Goal: Information Seeking & Learning: Compare options

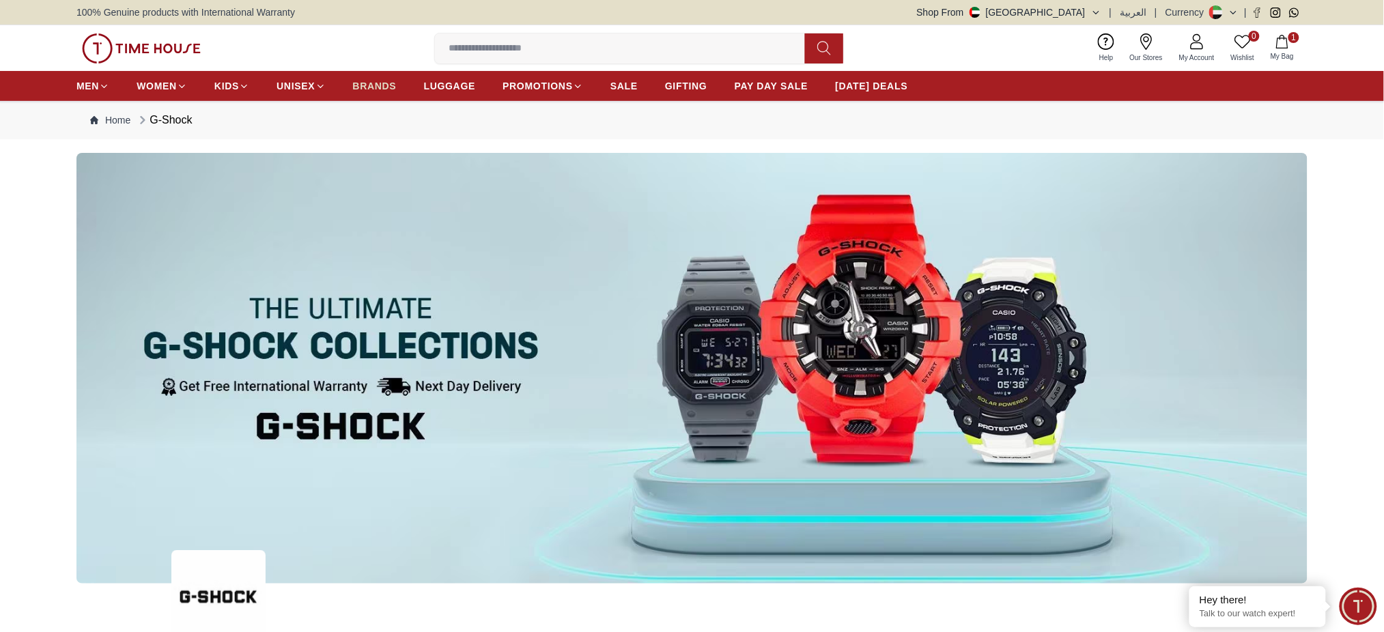
click at [369, 94] on link "BRANDS" at bounding box center [375, 86] width 44 height 25
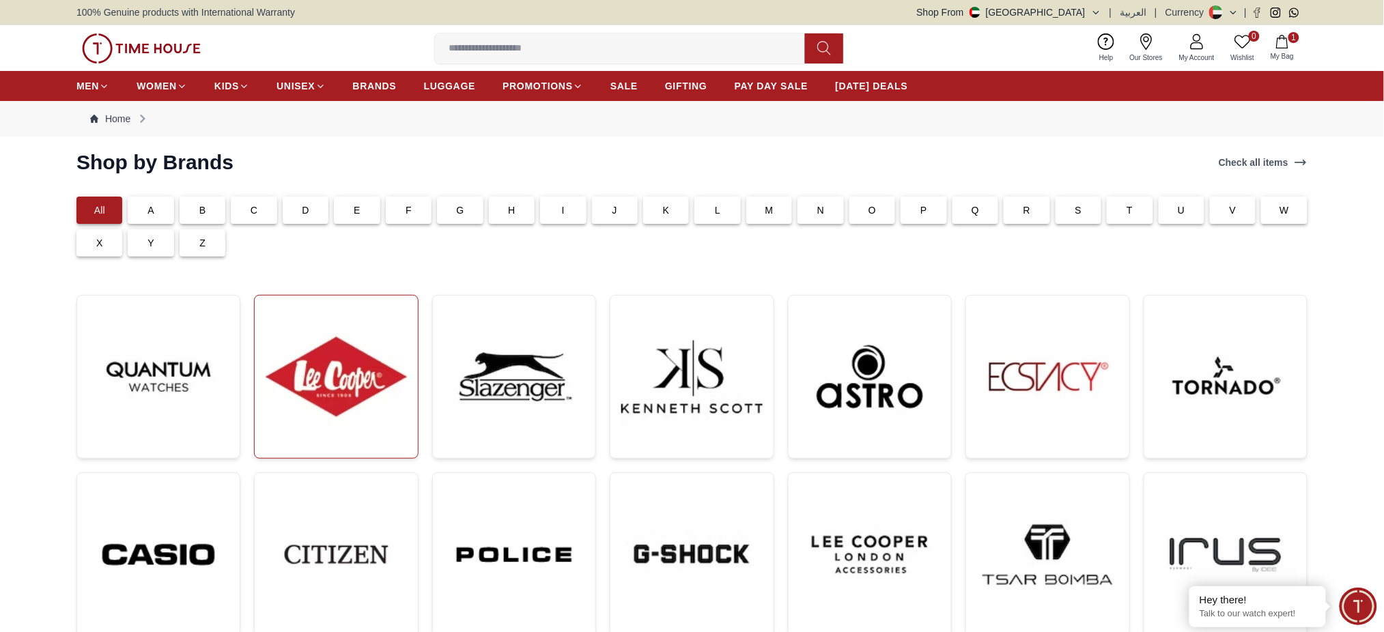
click at [354, 375] on img at bounding box center [336, 377] width 141 height 141
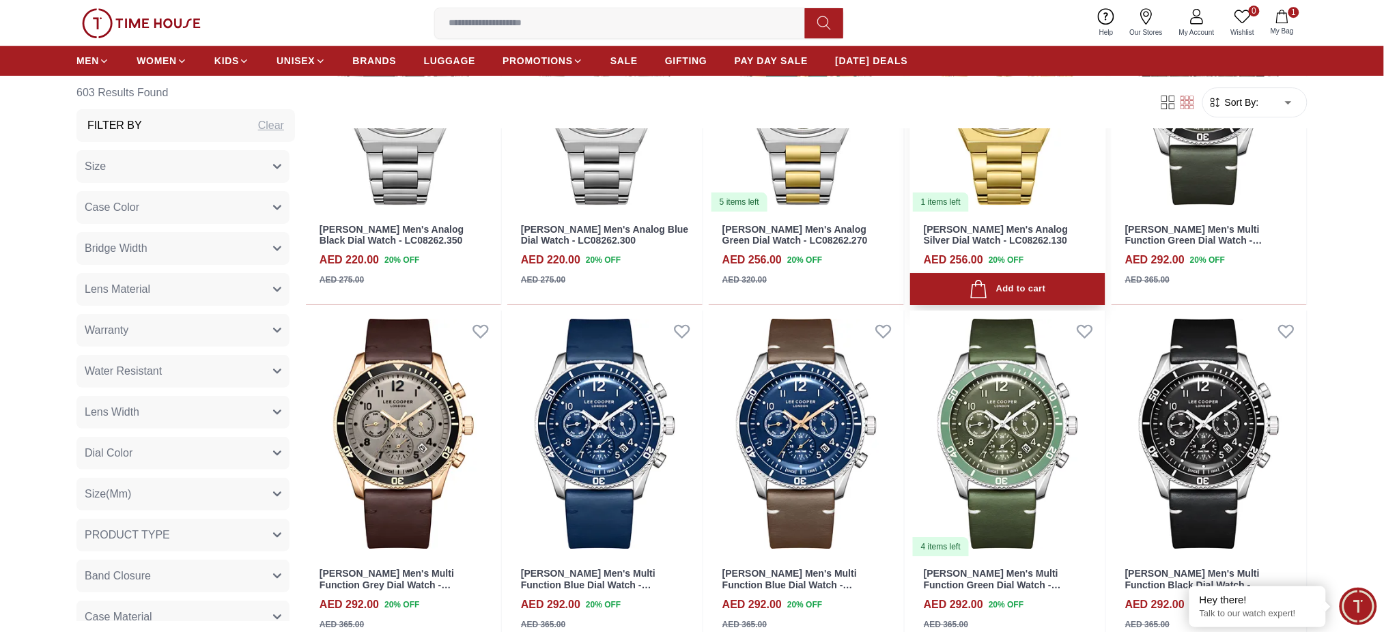
scroll to position [1639, 0]
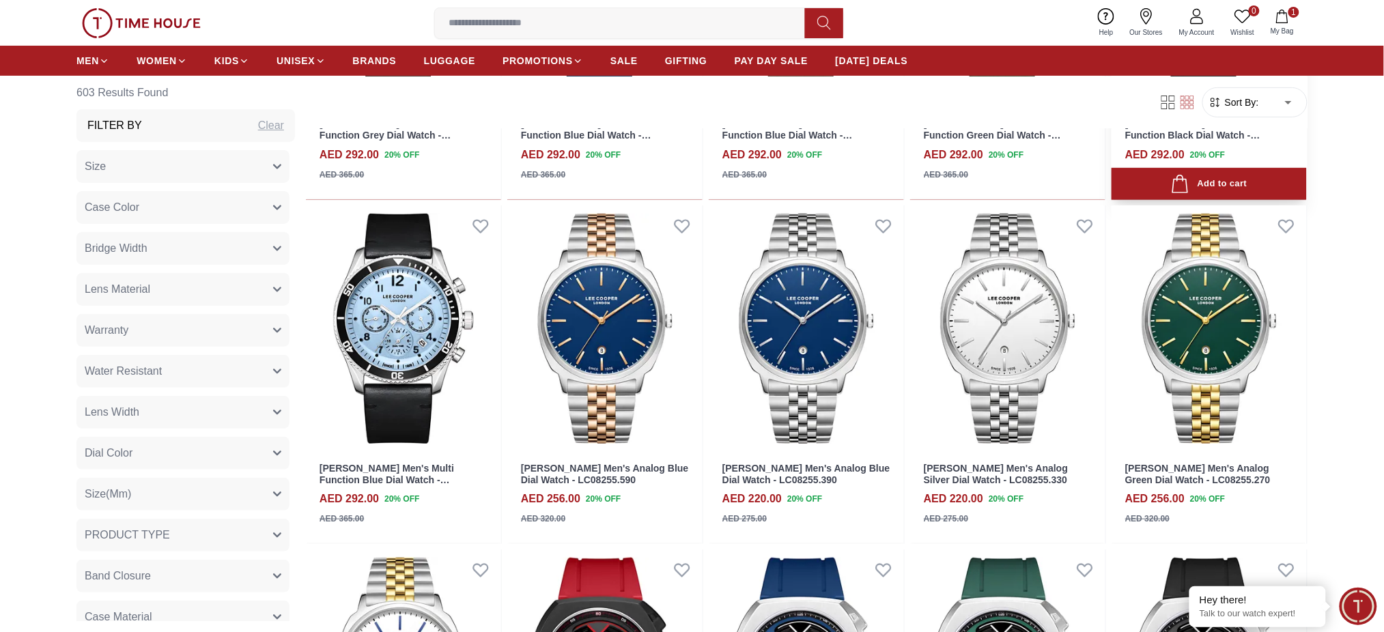
scroll to position [2002, 0]
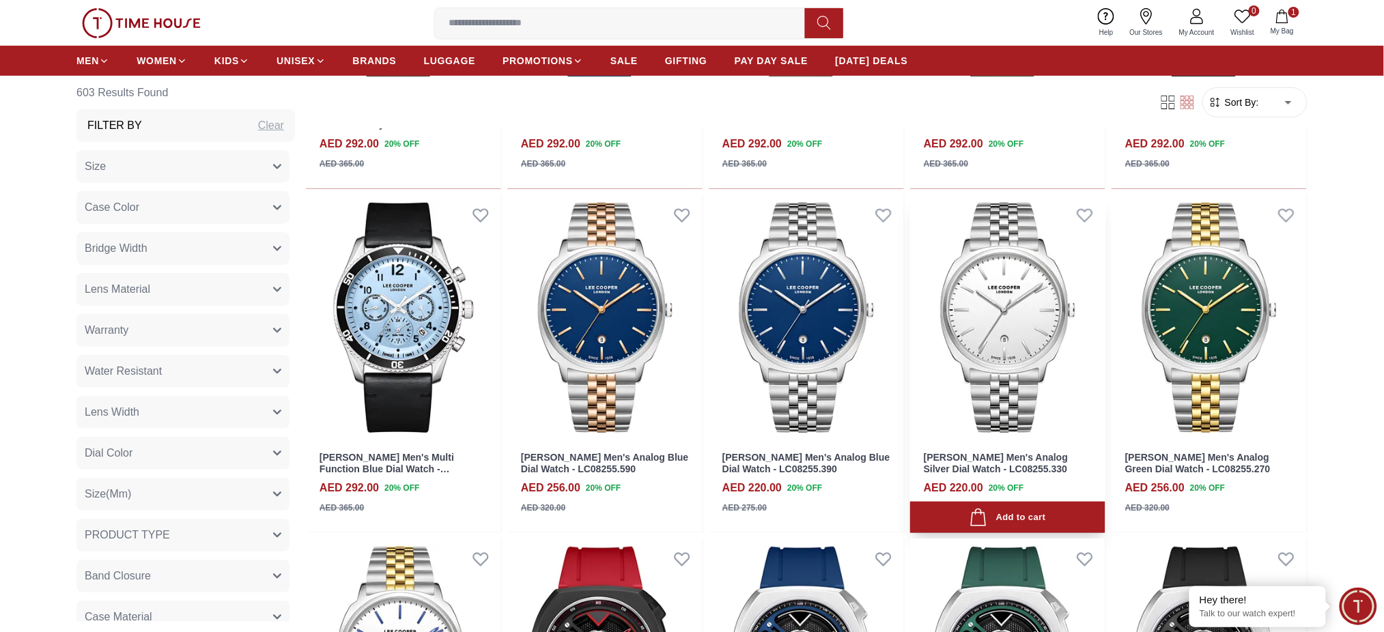
click at [1027, 295] on img at bounding box center [1007, 318] width 195 height 246
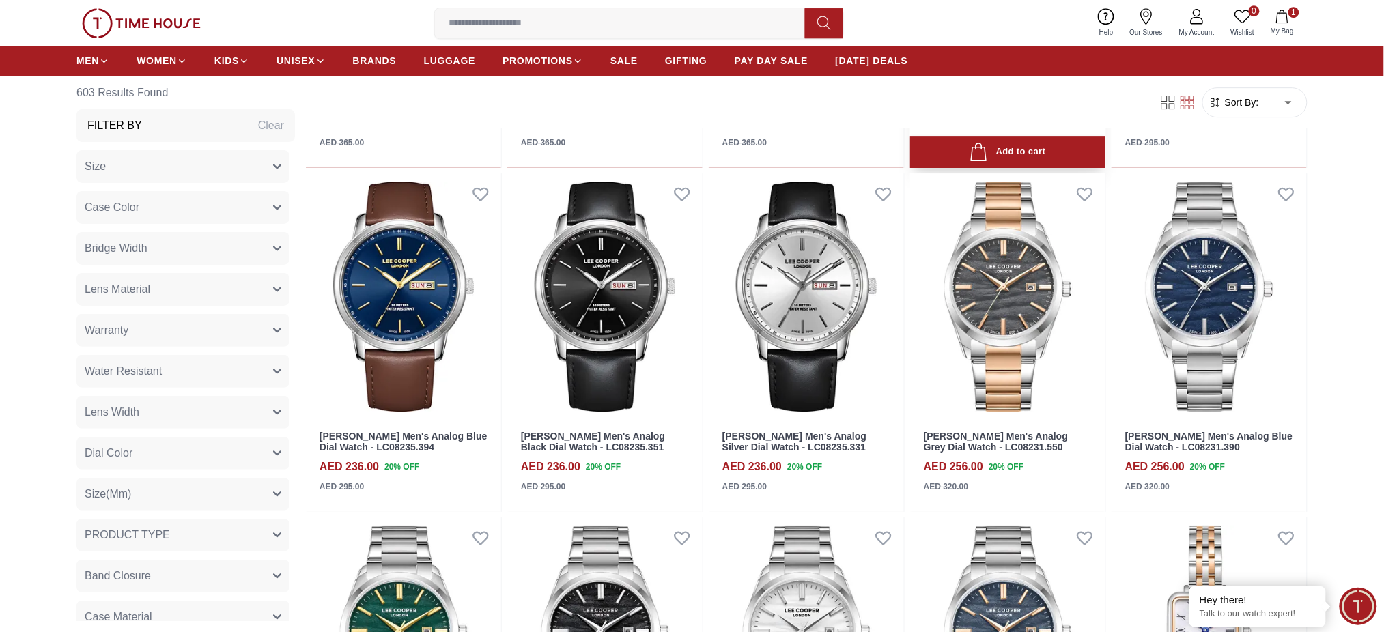
scroll to position [3582, 0]
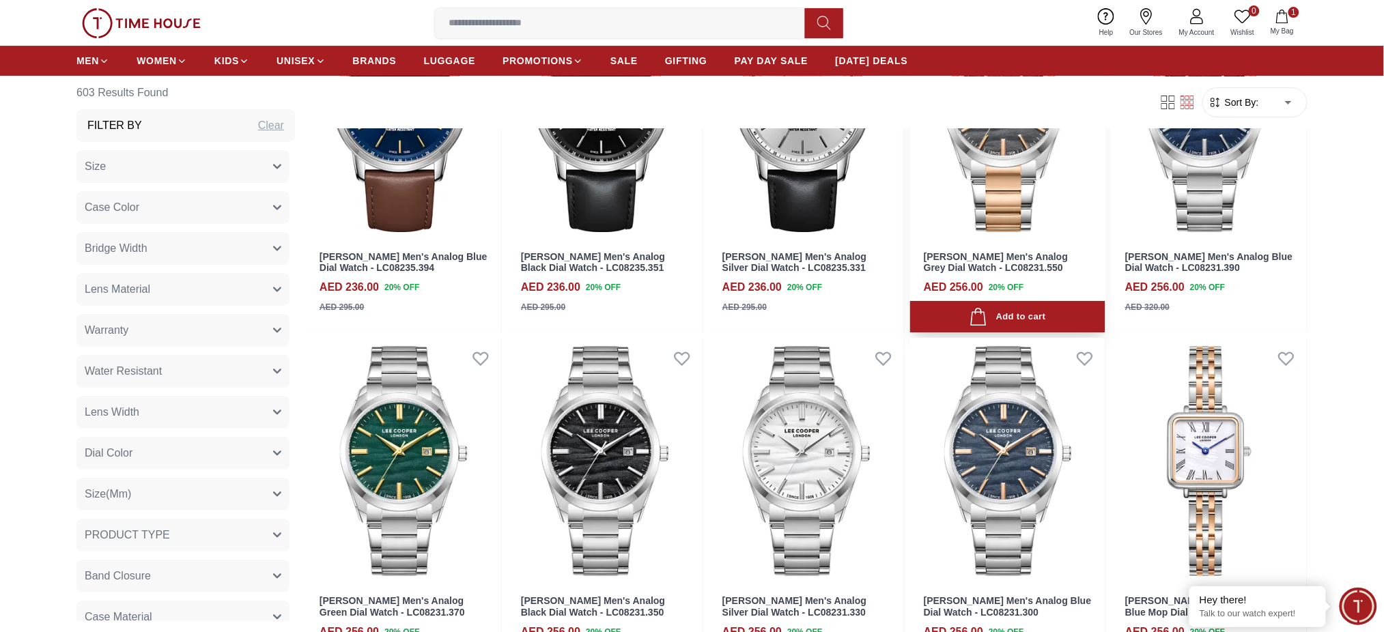
click at [991, 182] on img at bounding box center [1007, 117] width 195 height 246
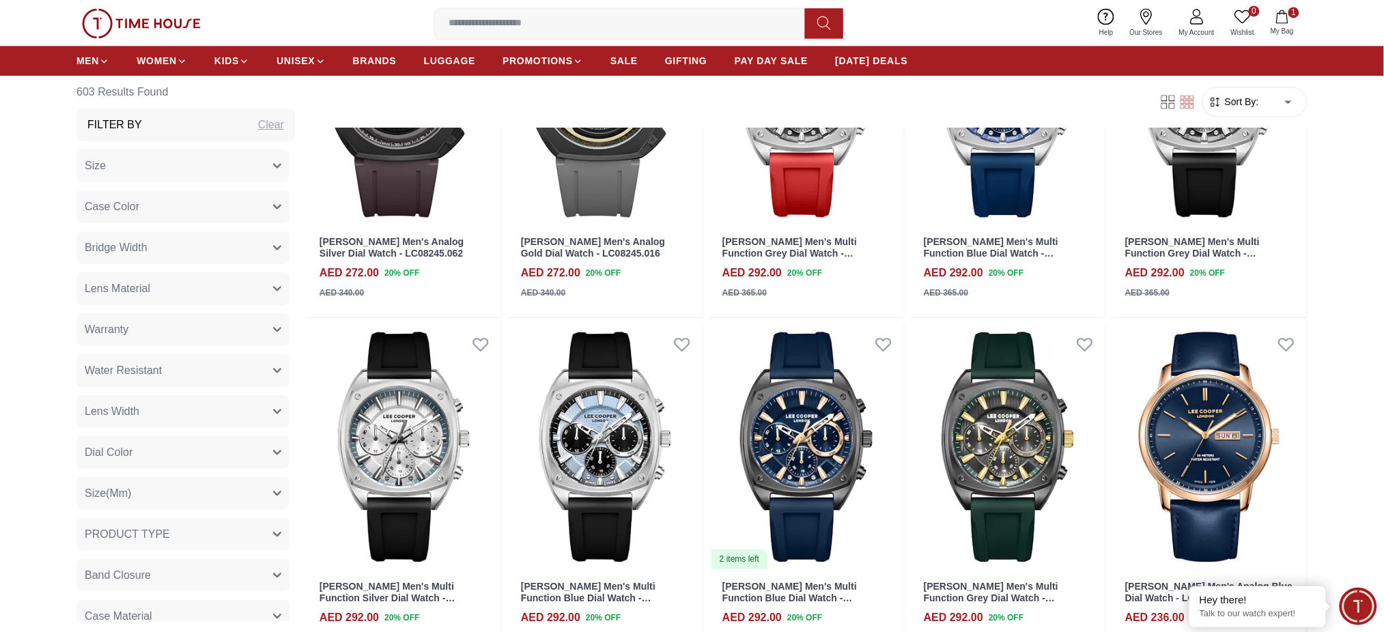
scroll to position [2897, 0]
